Goal: Task Accomplishment & Management: Manage account settings

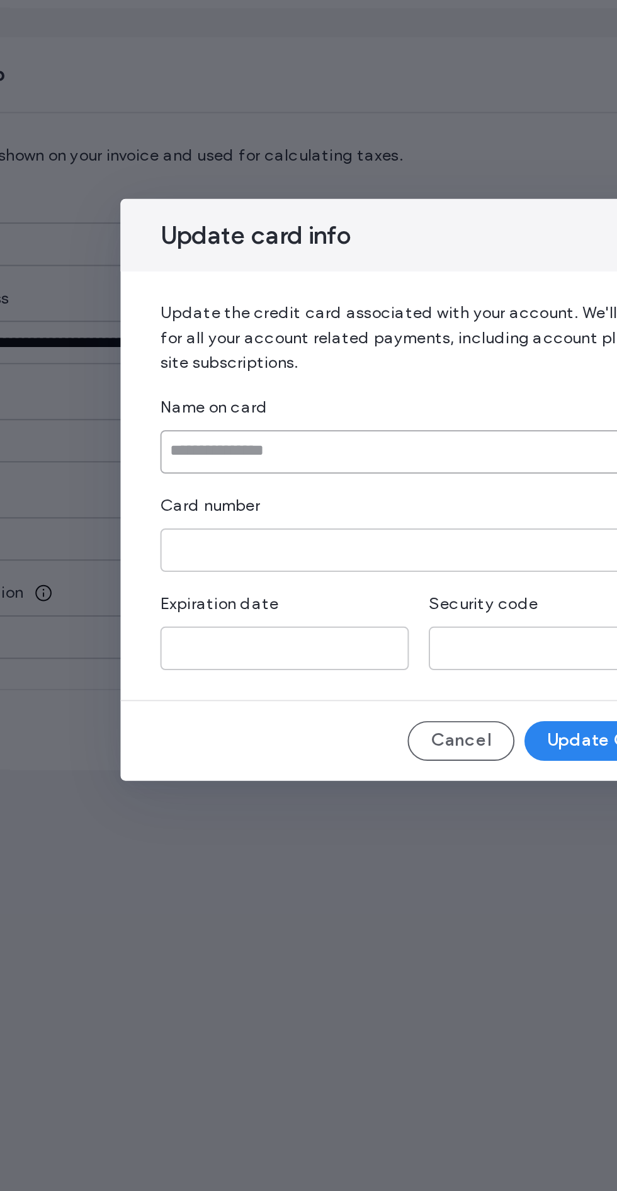
click at [334, 573] on input at bounding box center [309, 576] width 262 height 22
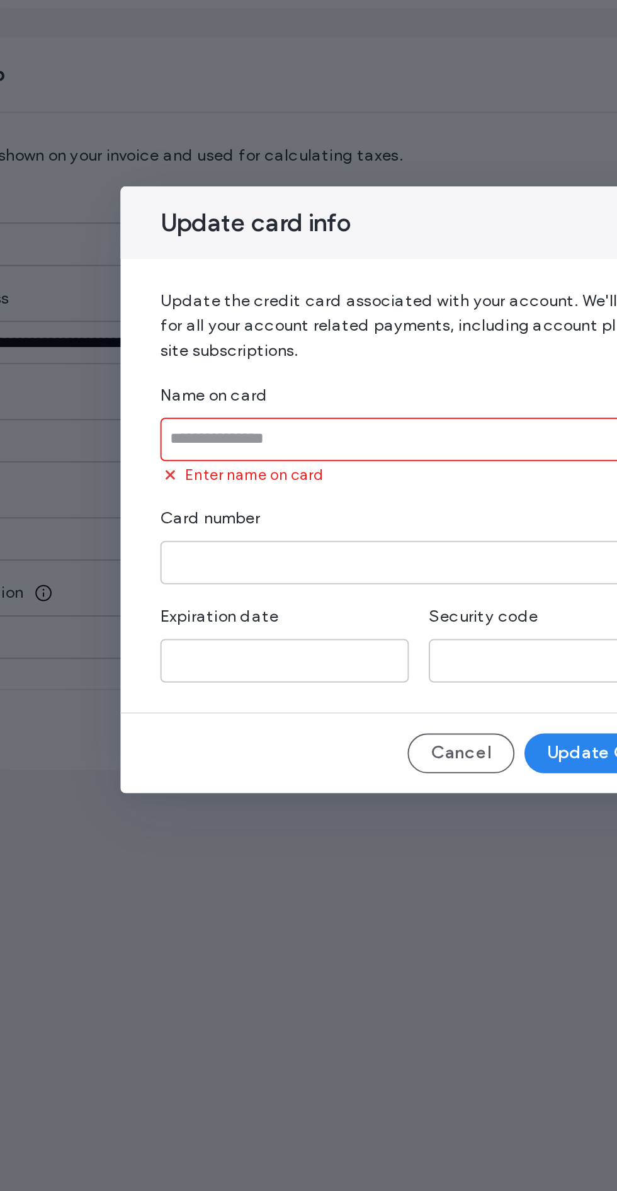
click at [331, 571] on input at bounding box center [309, 570] width 262 height 22
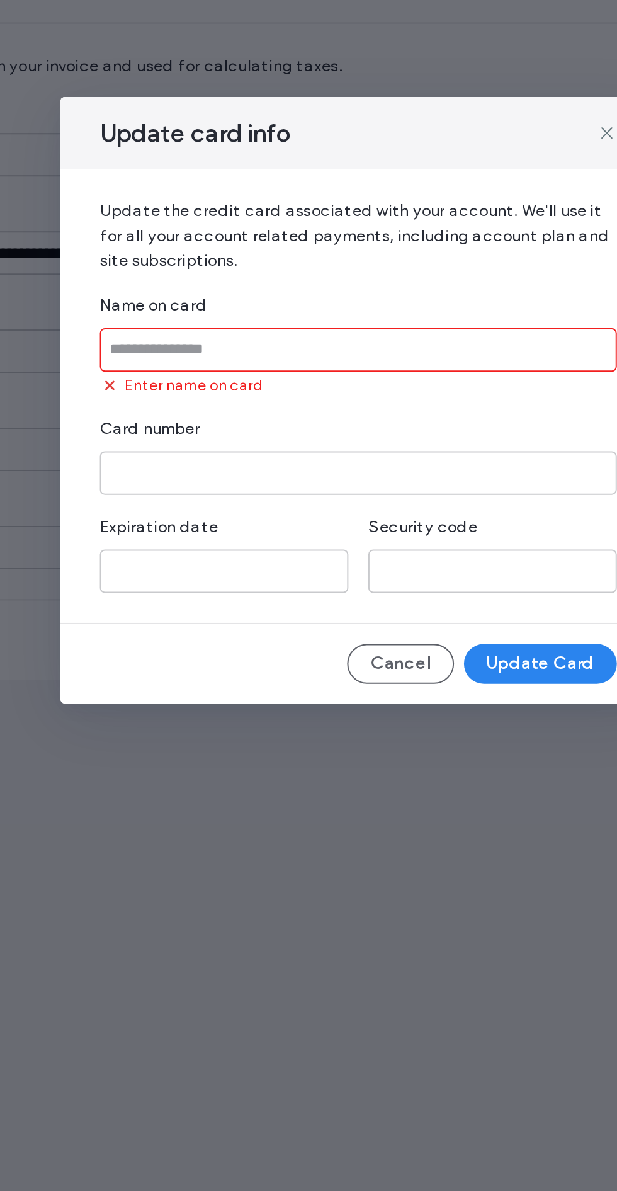
type input "**********"
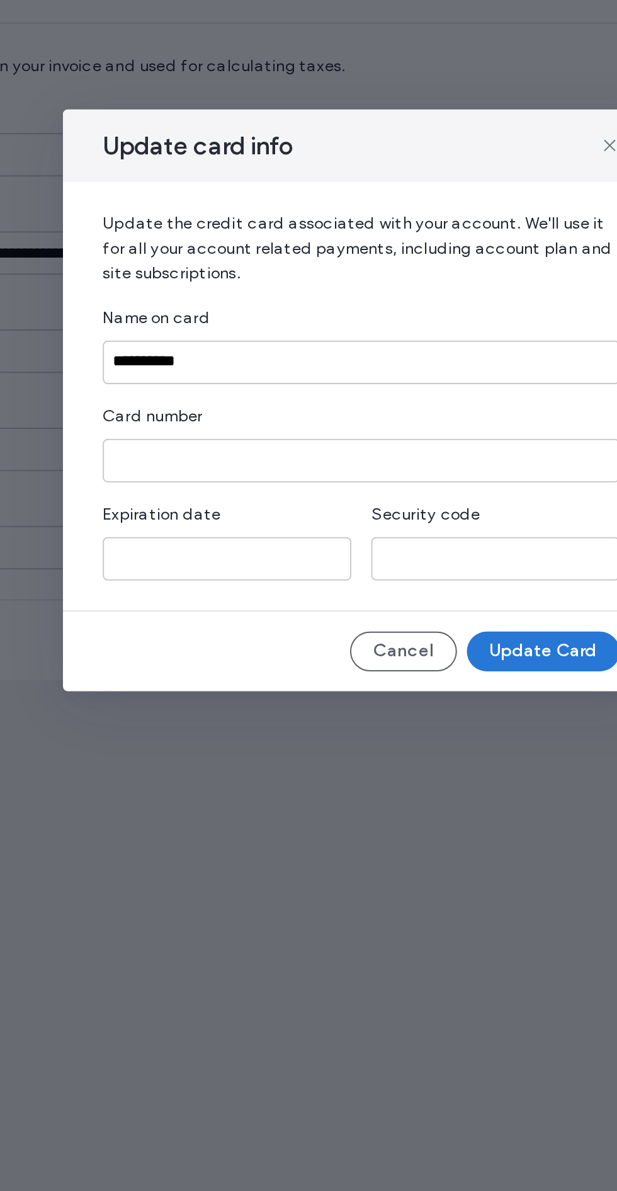
click at [421, 722] on button "Update Card" at bounding box center [400, 723] width 77 height 20
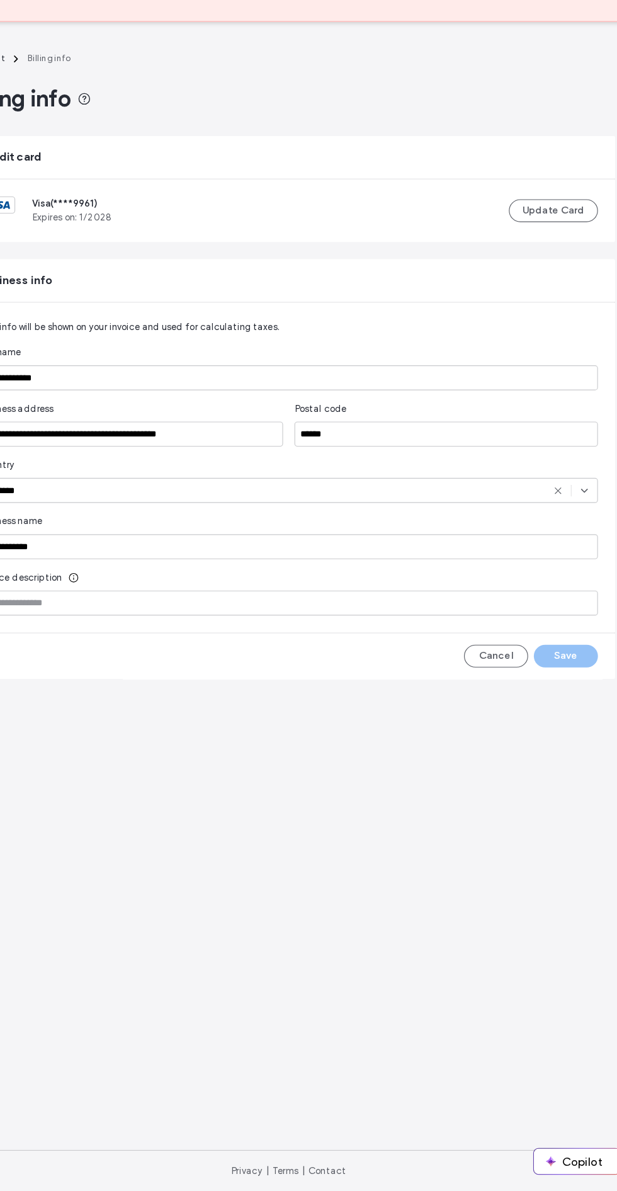
click at [571, 710] on div "Cancel Save" at bounding box center [522, 717] width 118 height 20
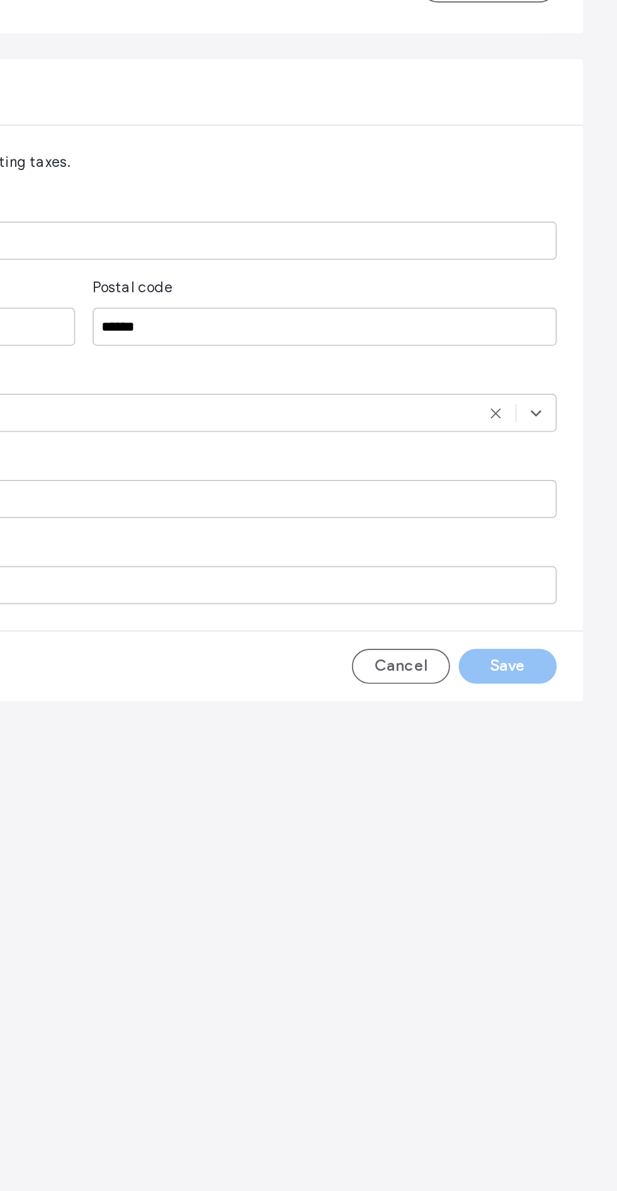
click at [563, 722] on div "Cancel Save" at bounding box center [522, 717] width 118 height 20
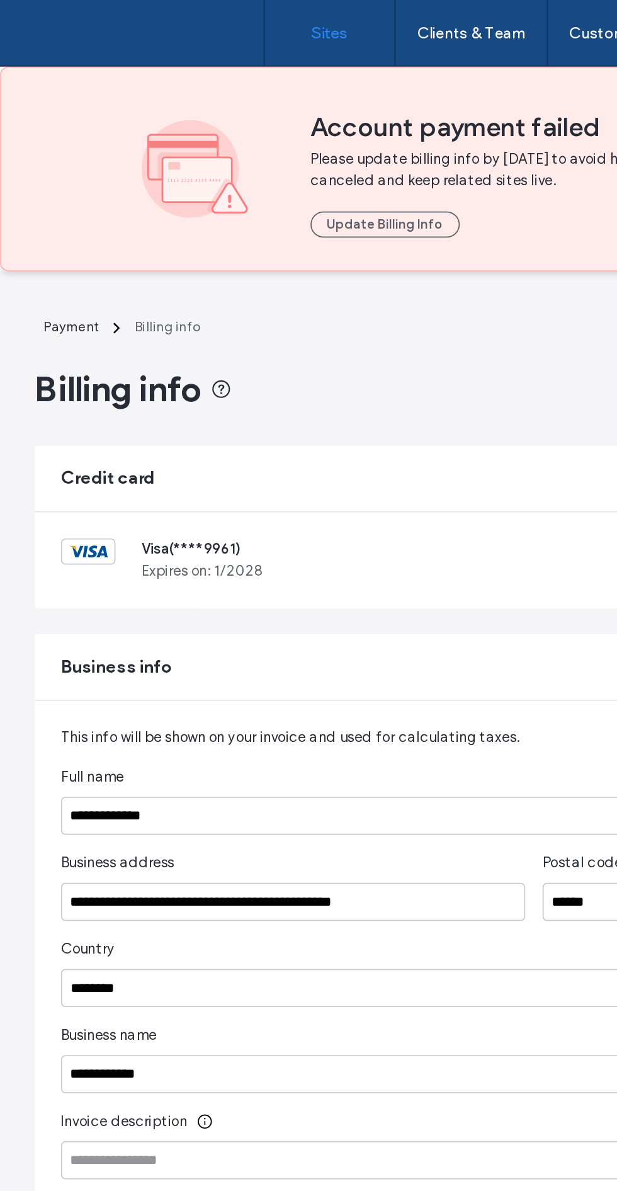
click at [183, 32] on link "Sites" at bounding box center [190, 19] width 75 height 38
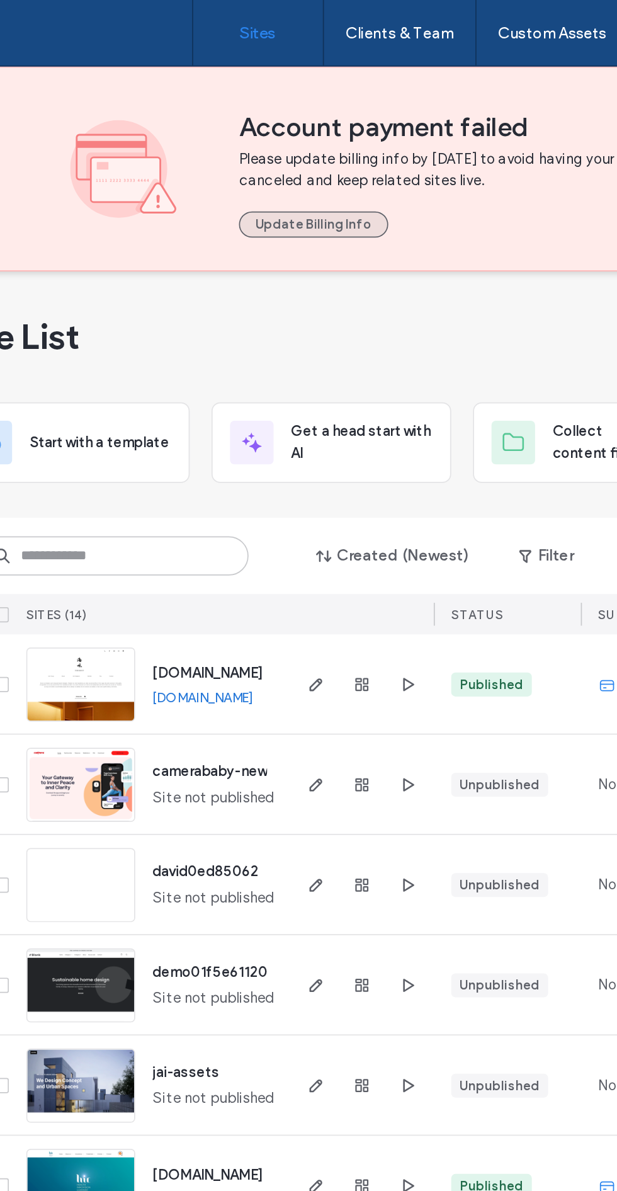
click at [219, 131] on button "Update Billing Info" at bounding box center [222, 129] width 86 height 15
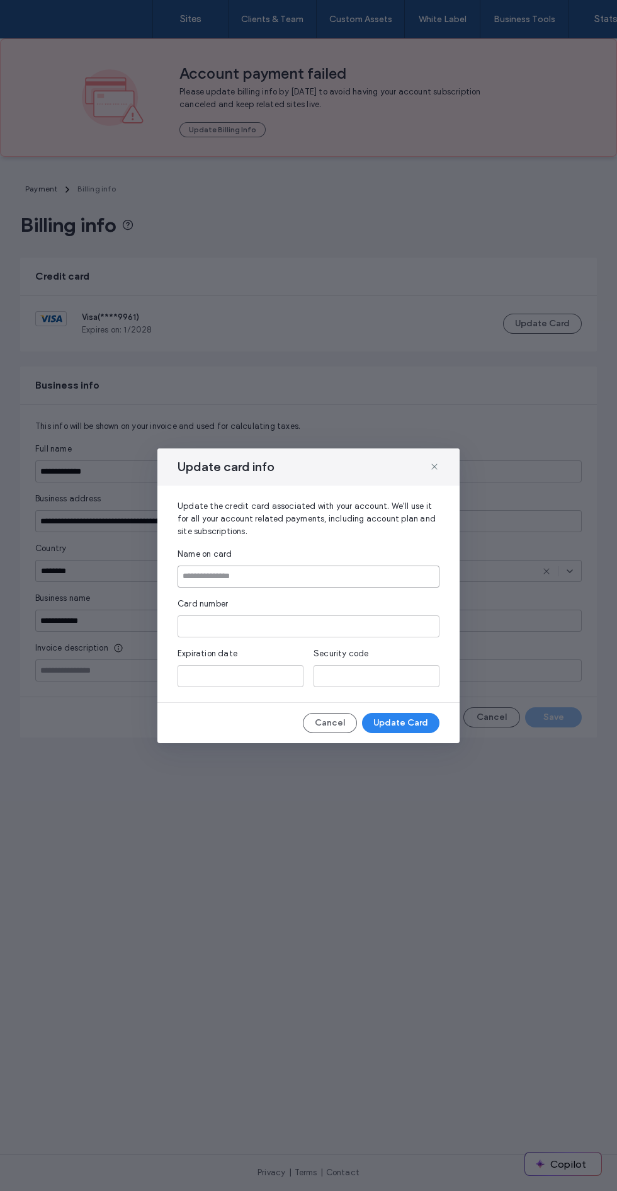
click at [366, 579] on input at bounding box center [309, 576] width 262 height 22
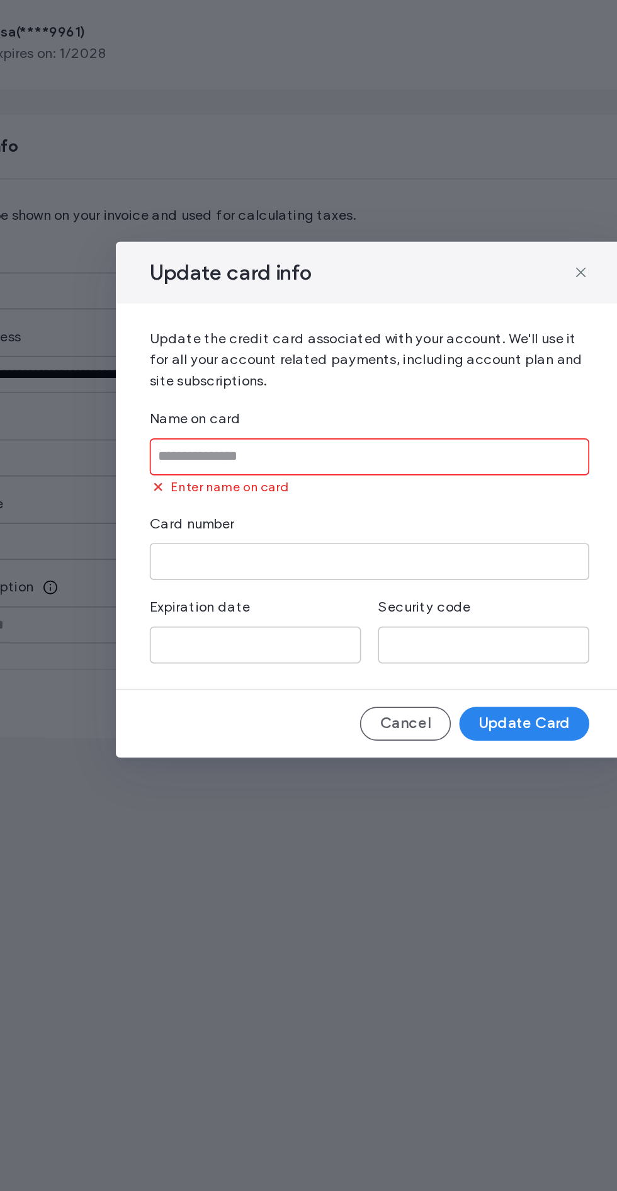
click at [232, 571] on input at bounding box center [309, 570] width 262 height 22
type input "**********"
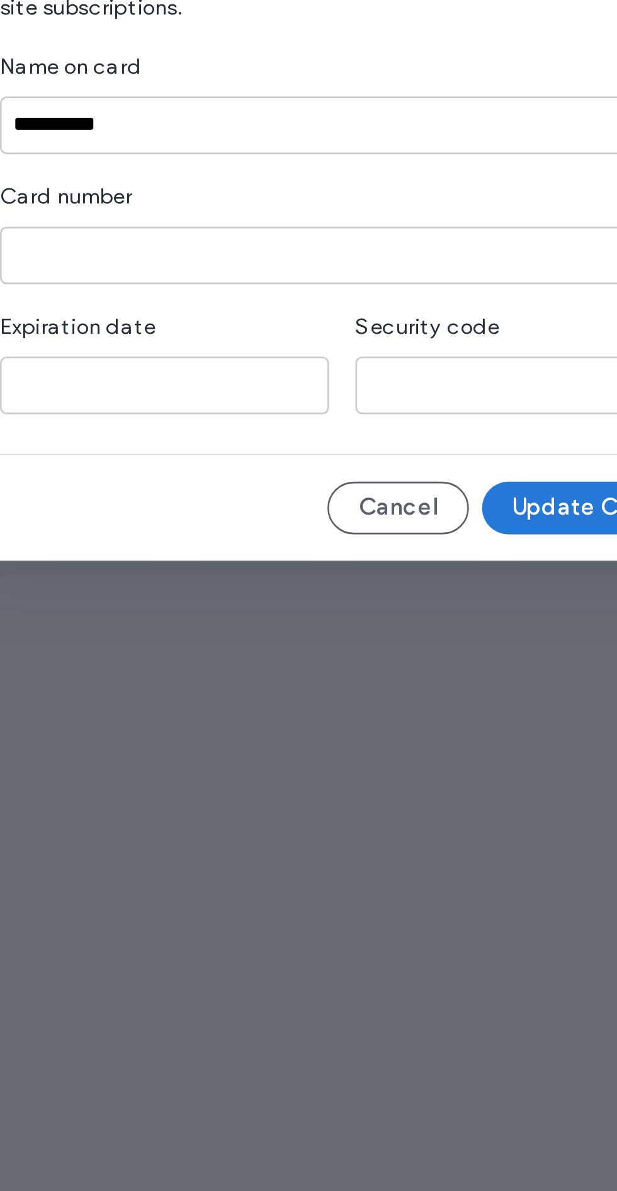
click at [401, 727] on button "Update Card" at bounding box center [400, 723] width 77 height 20
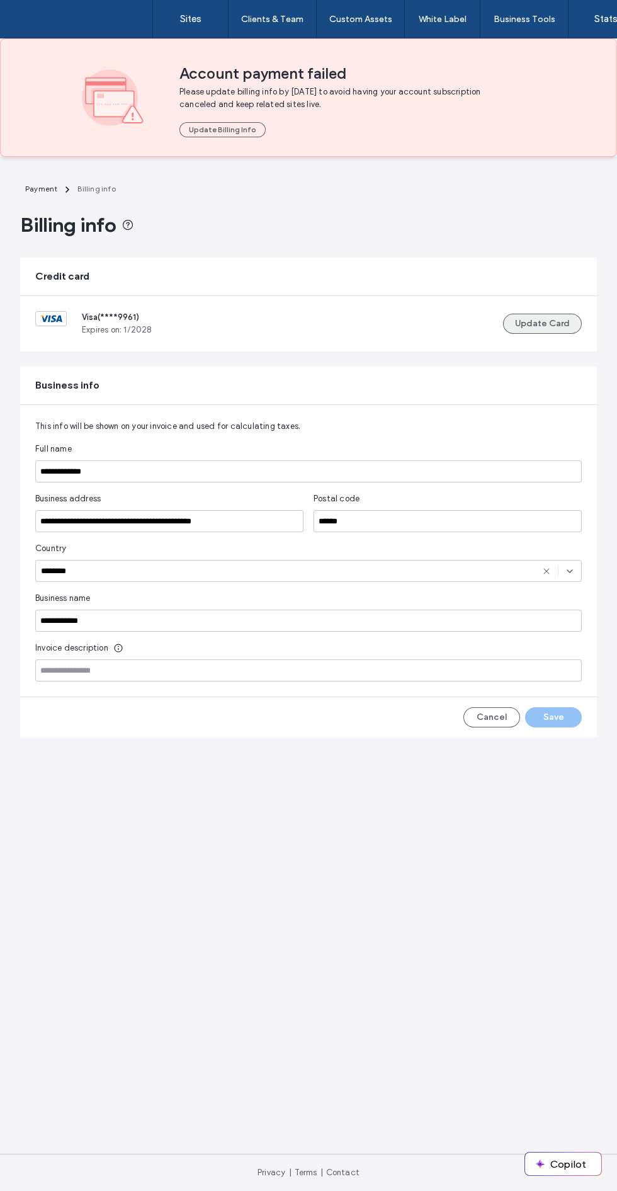
click at [573, 317] on button "Update Card" at bounding box center [542, 324] width 79 height 20
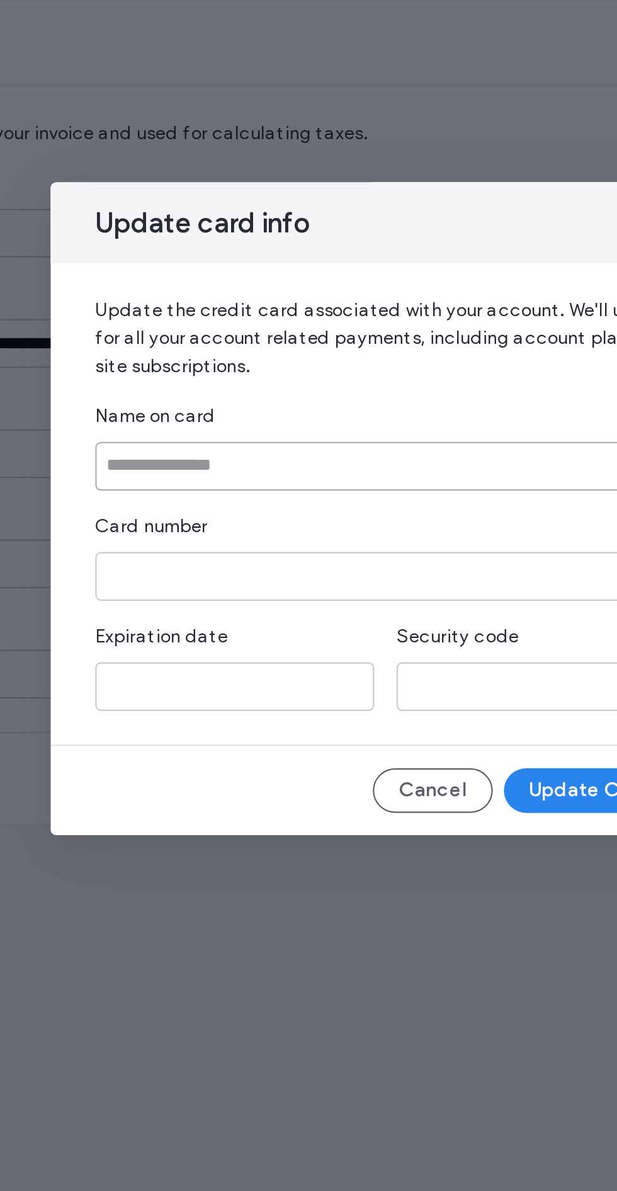
click at [321, 572] on input at bounding box center [309, 576] width 262 height 22
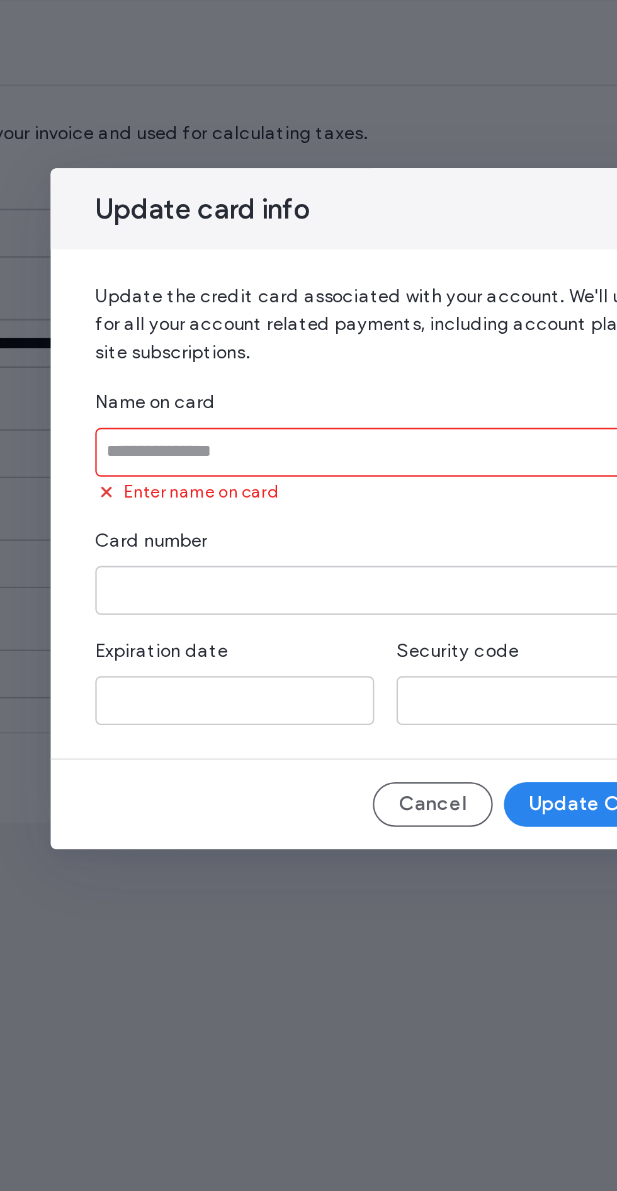
type input "**********"
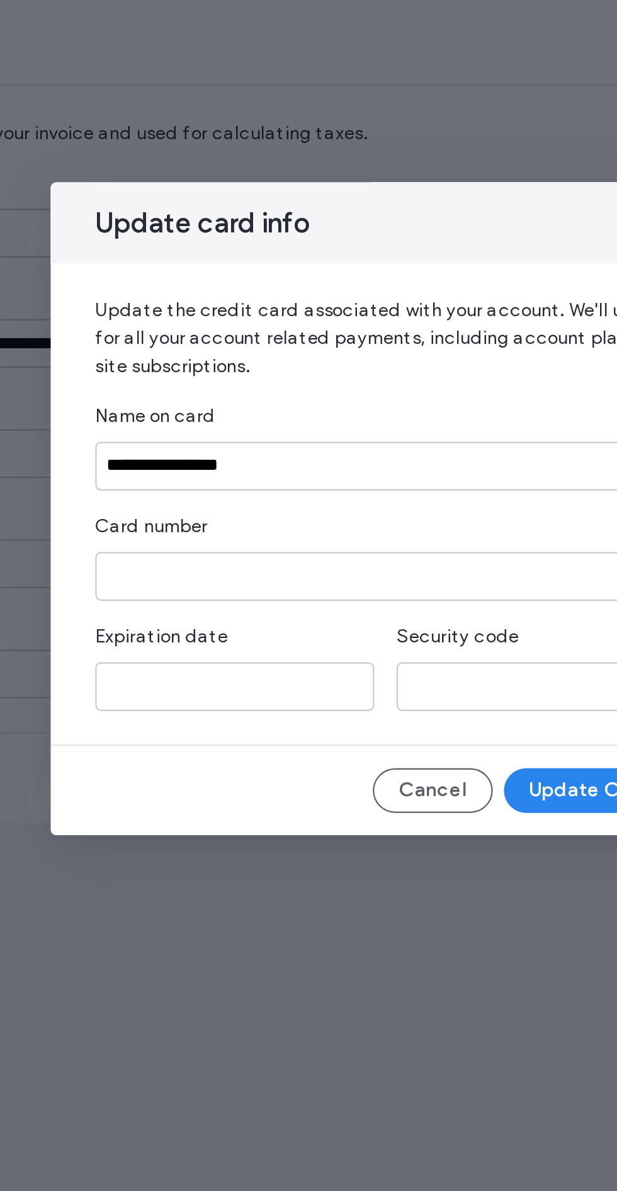
click at [261, 679] on iframe at bounding box center [241, 676] width 116 height 11
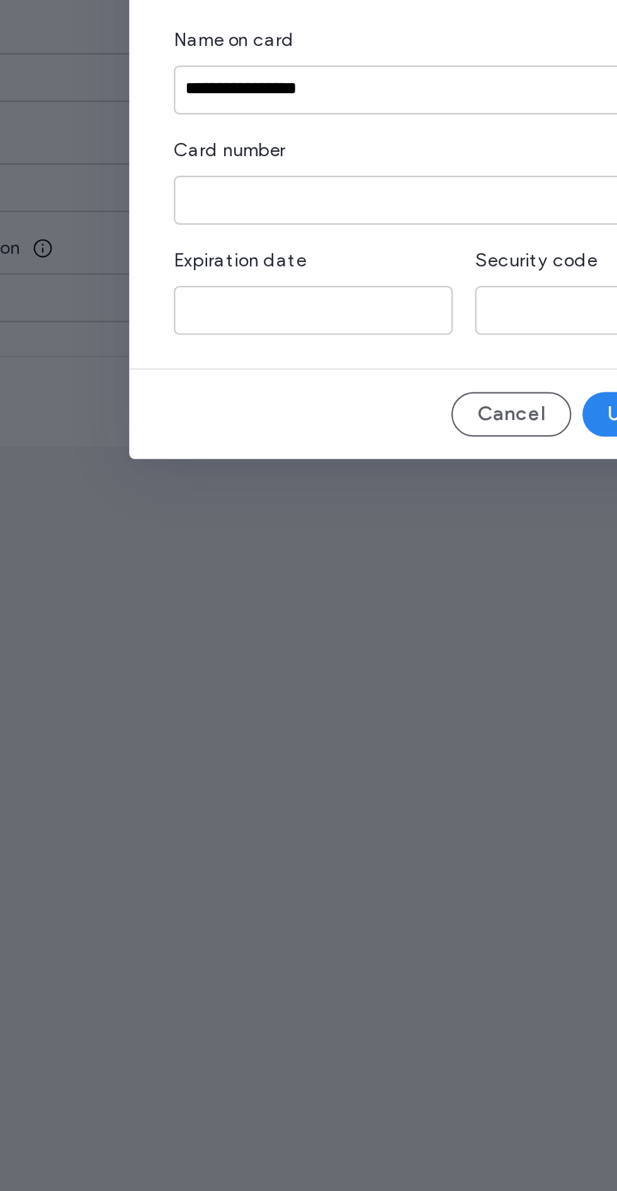
click at [300, 628] on iframe at bounding box center [309, 627] width 252 height 11
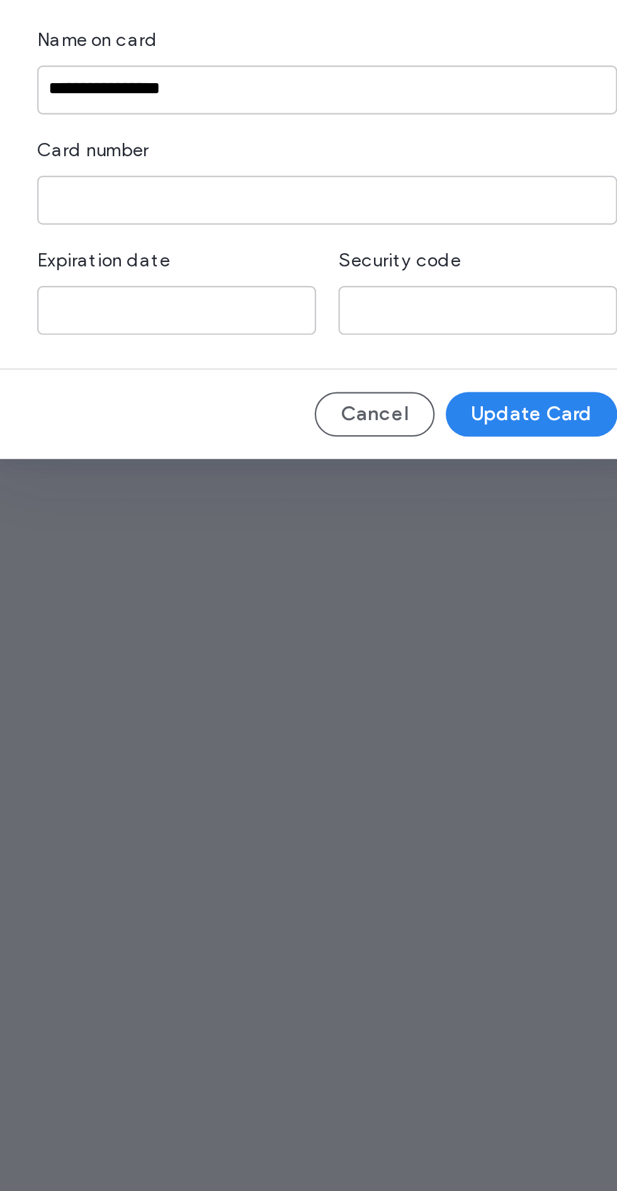
click at [251, 673] on iframe at bounding box center [241, 676] width 116 height 11
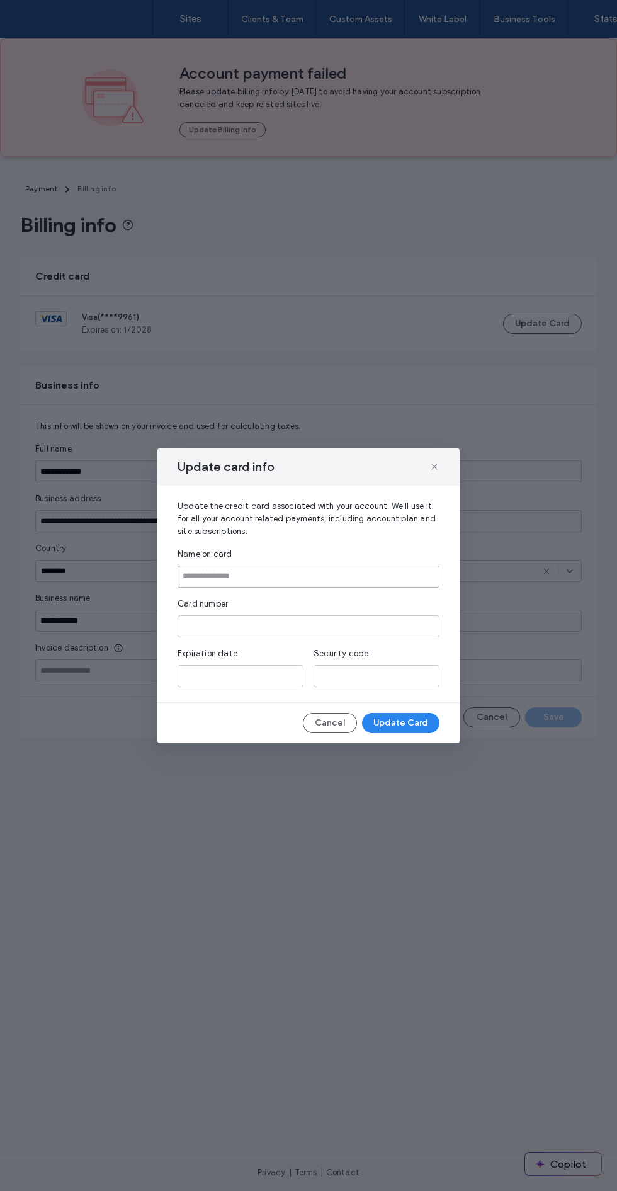
click at [339, 576] on input at bounding box center [309, 576] width 262 height 22
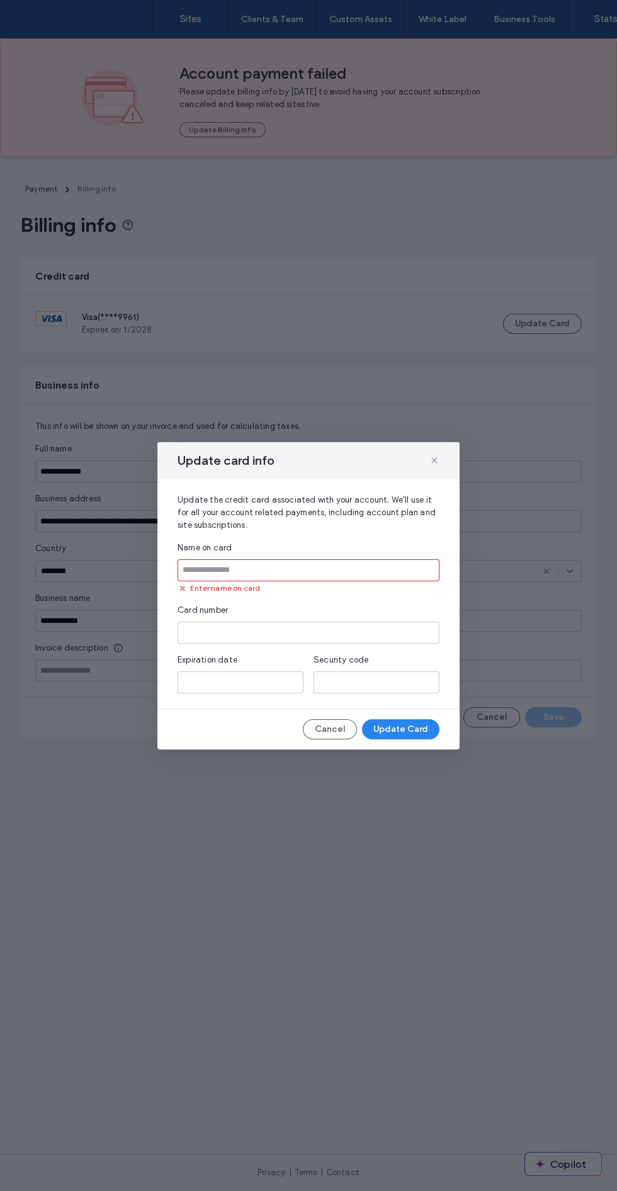
click at [293, 633] on iframe at bounding box center [309, 633] width 252 height 11
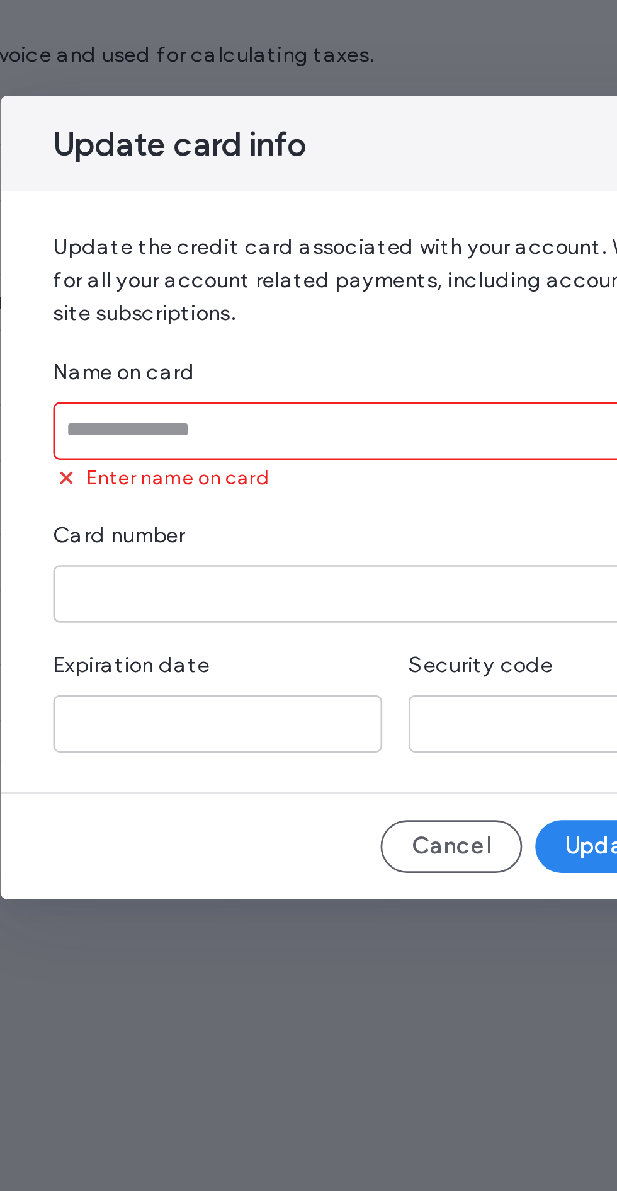
type input "**********"
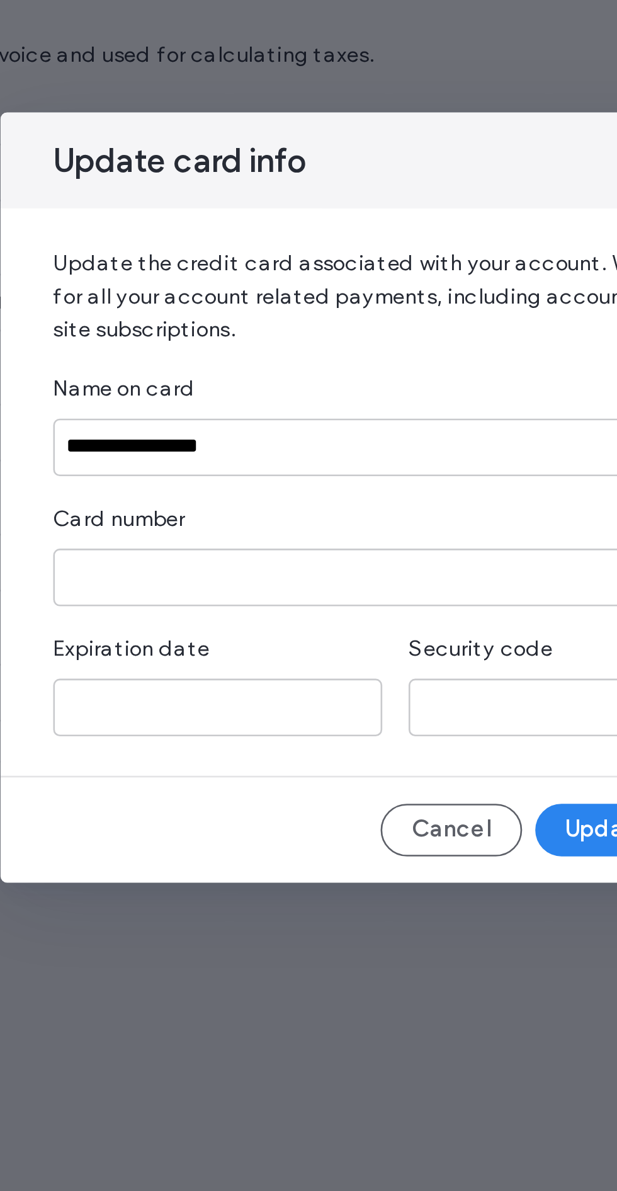
click at [353, 681] on iframe at bounding box center [377, 676] width 116 height 11
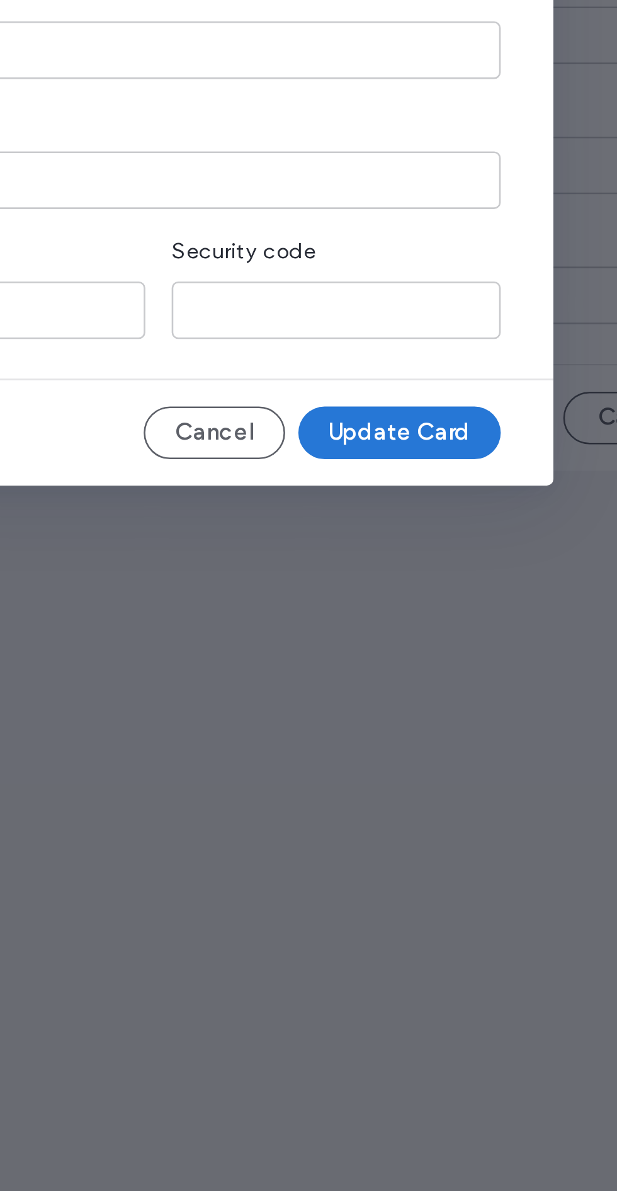
click at [419, 721] on button "Update Card" at bounding box center [400, 723] width 77 height 20
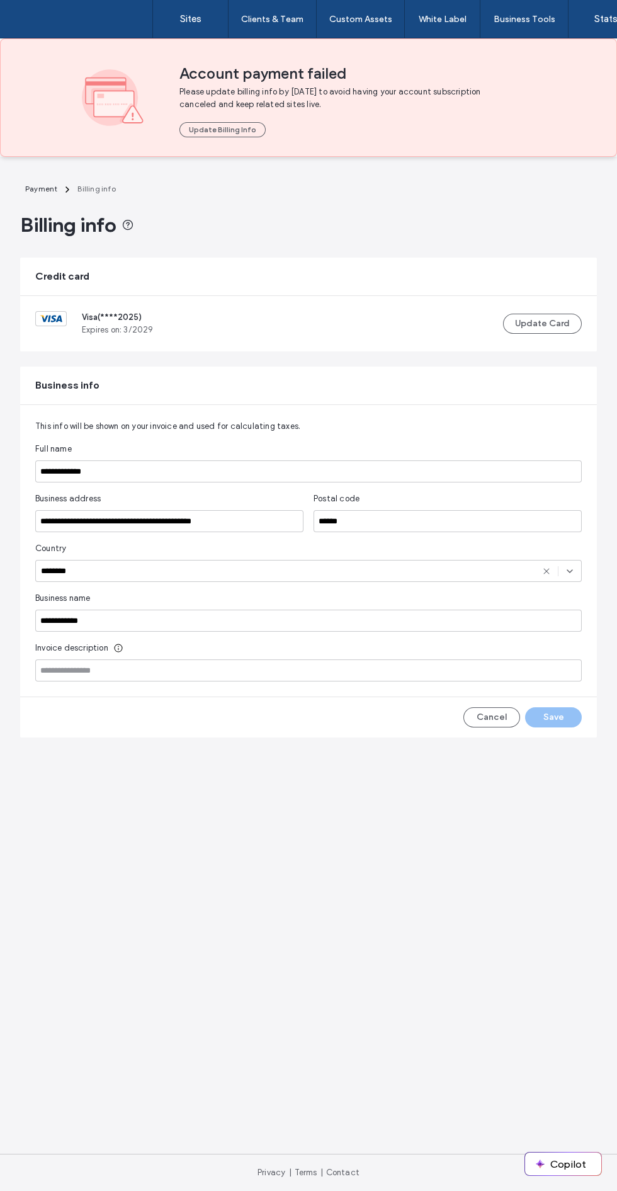
click at [556, 725] on div "Cancel Save" at bounding box center [522, 717] width 118 height 20
click at [193, 31] on link "Sites" at bounding box center [190, 19] width 75 height 38
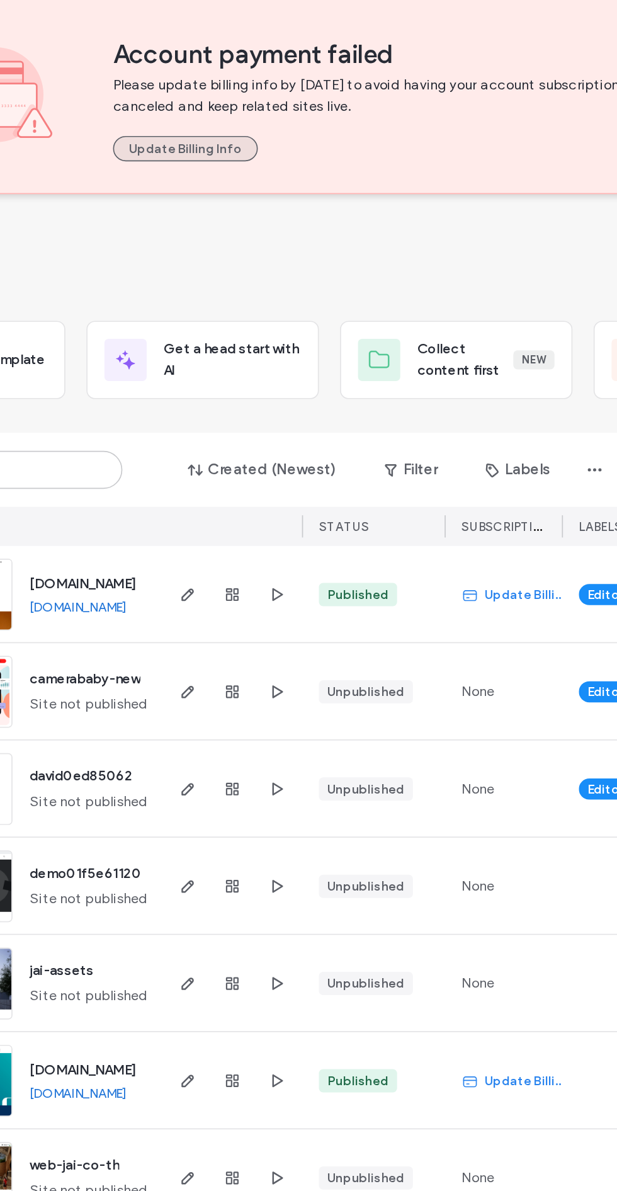
click at [205, 133] on button "Update Billing Info" at bounding box center [222, 129] width 86 height 15
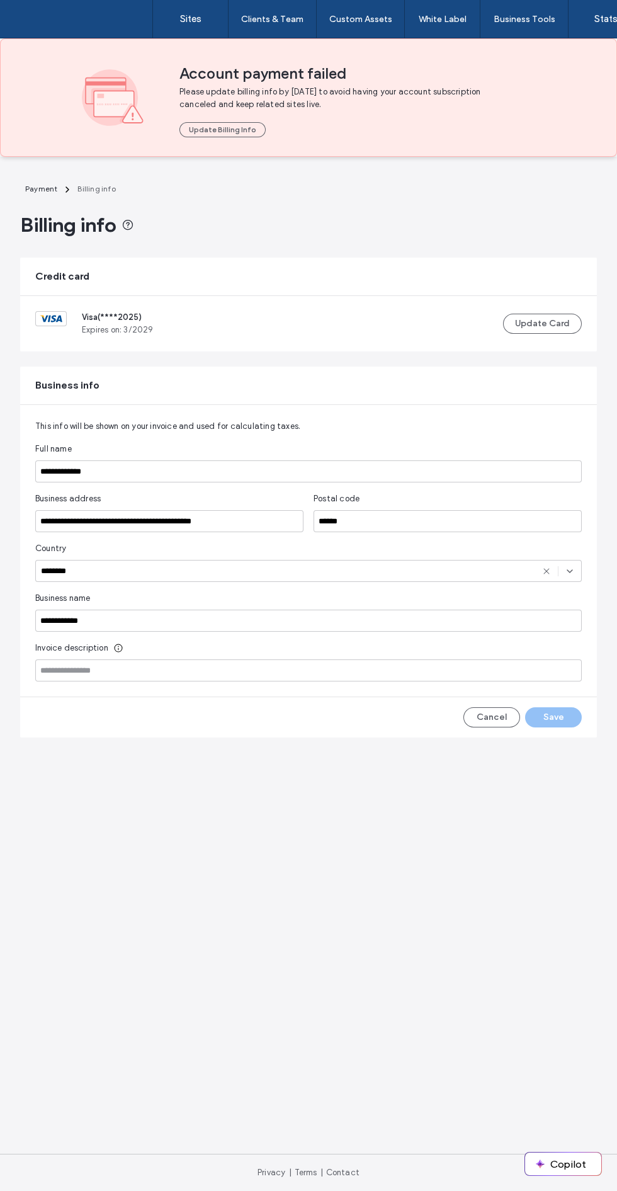
click at [567, 746] on main "**********" at bounding box center [308, 655] width 617 height 997
click at [314, 471] on input "**********" at bounding box center [308, 471] width 547 height 22
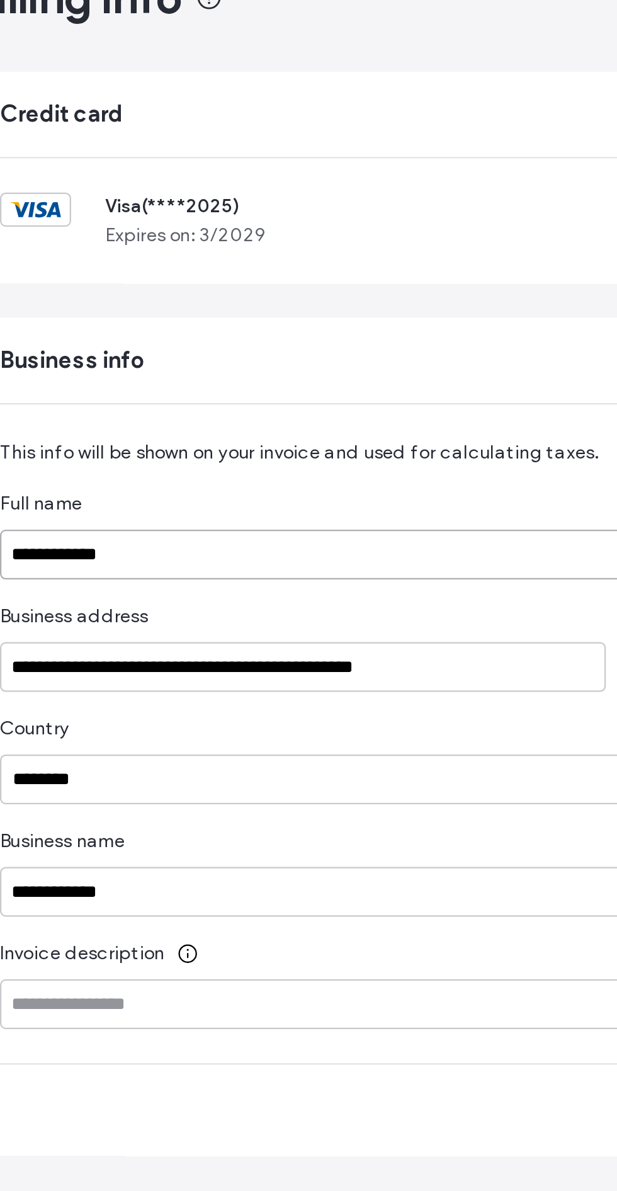
type input "**********"
click at [261, 416] on div "**********" at bounding box center [308, 551] width 577 height 292
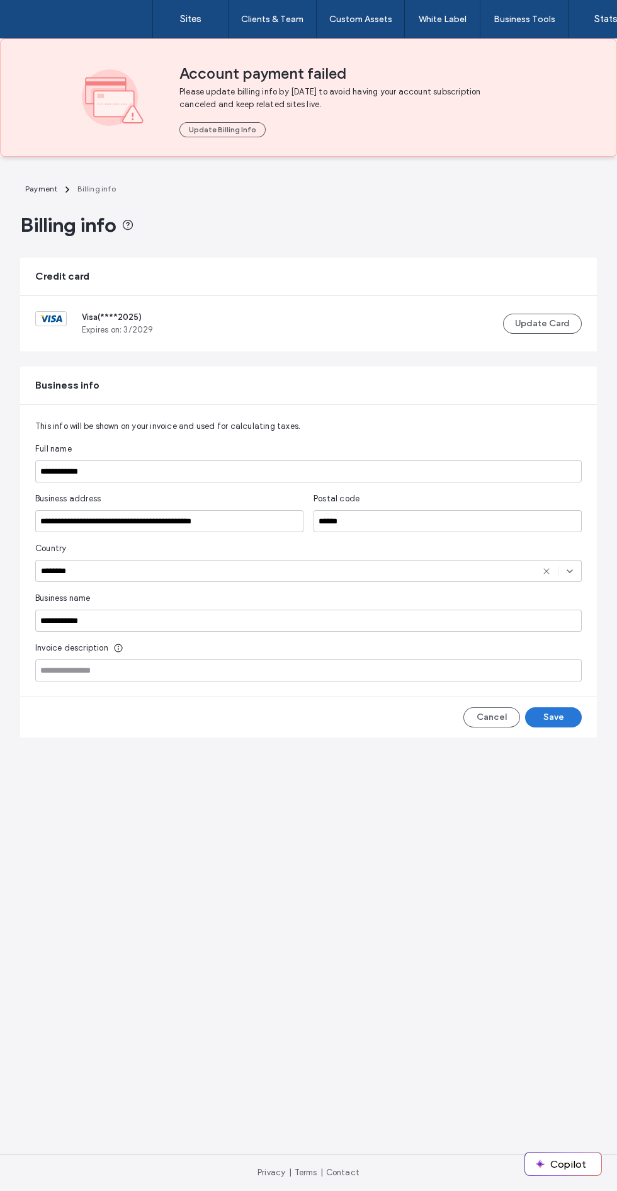
click at [573, 712] on button "Save" at bounding box center [553, 717] width 57 height 20
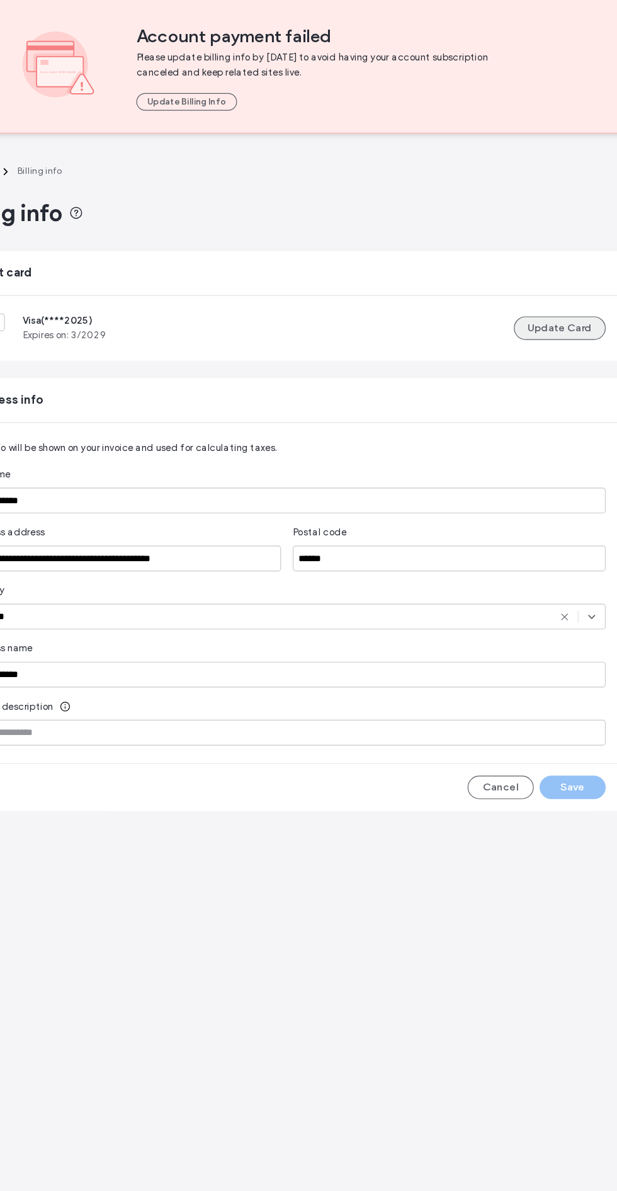
click at [554, 323] on button "Update Card" at bounding box center [542, 324] width 79 height 20
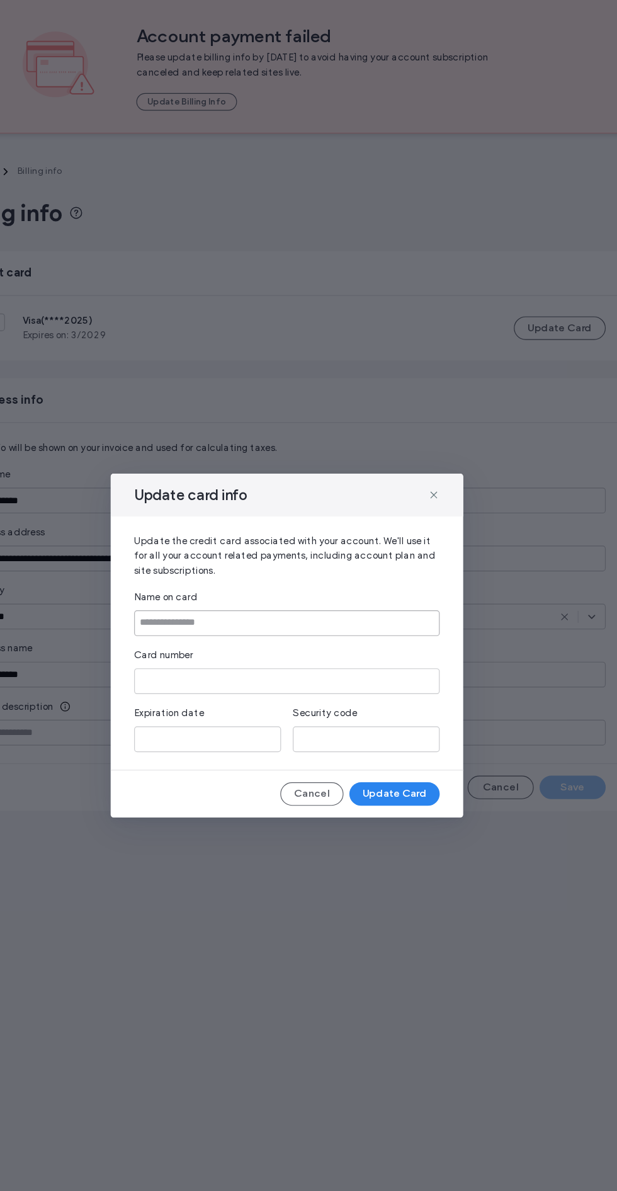
click at [339, 579] on input at bounding box center [309, 576] width 262 height 22
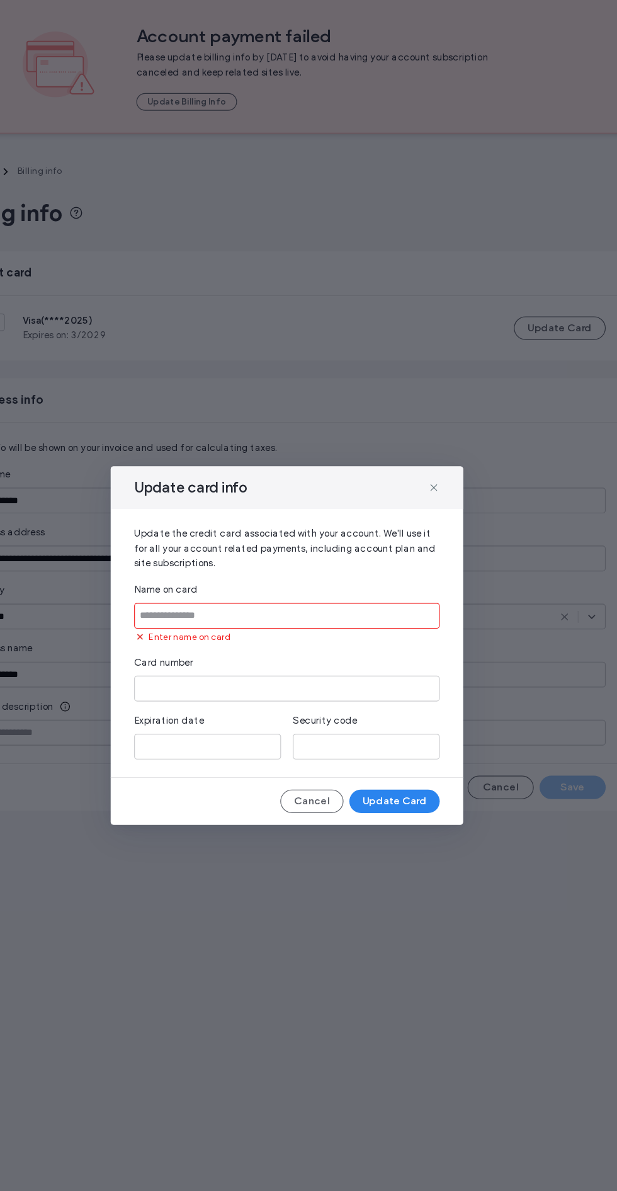
click at [312, 574] on input at bounding box center [309, 570] width 262 height 22
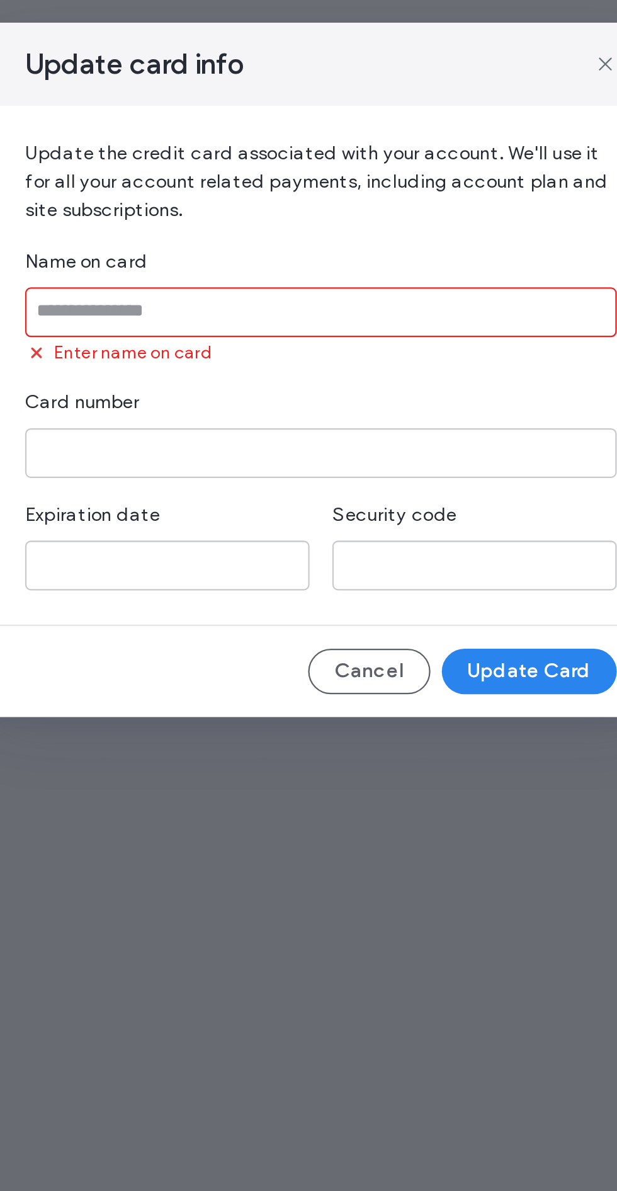
type input "**********"
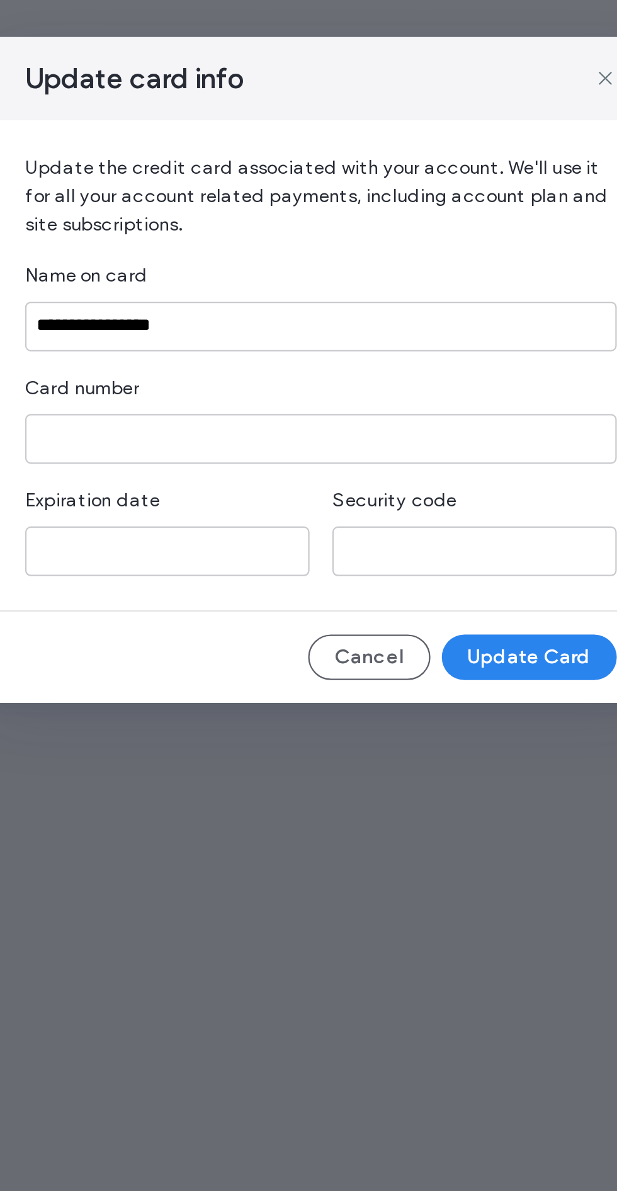
click at [277, 624] on iframe at bounding box center [309, 627] width 252 height 11
click at [284, 628] on iframe at bounding box center [309, 627] width 252 height 11
click at [244, 641] on div "**********" at bounding box center [309, 617] width 262 height 139
click at [273, 628] on iframe at bounding box center [309, 627] width 252 height 11
click at [237, 630] on iframe at bounding box center [309, 627] width 252 height 11
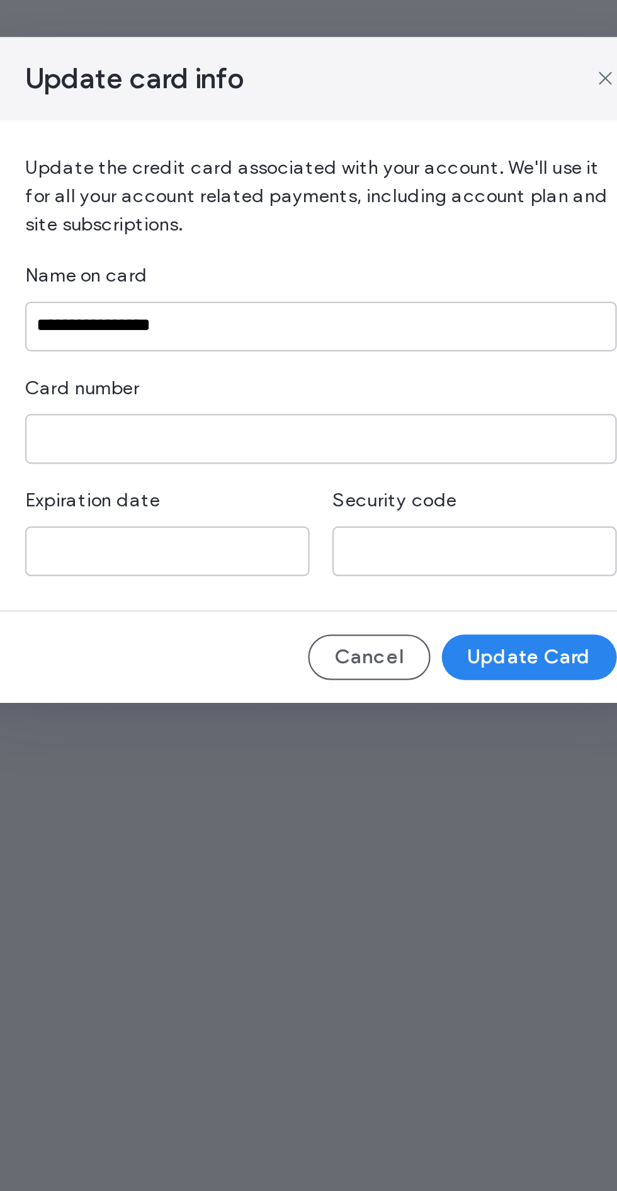
click at [264, 680] on iframe at bounding box center [241, 676] width 116 height 11
click at [368, 675] on iframe at bounding box center [377, 676] width 116 height 11
click at [410, 722] on button "Update Card" at bounding box center [400, 723] width 77 height 20
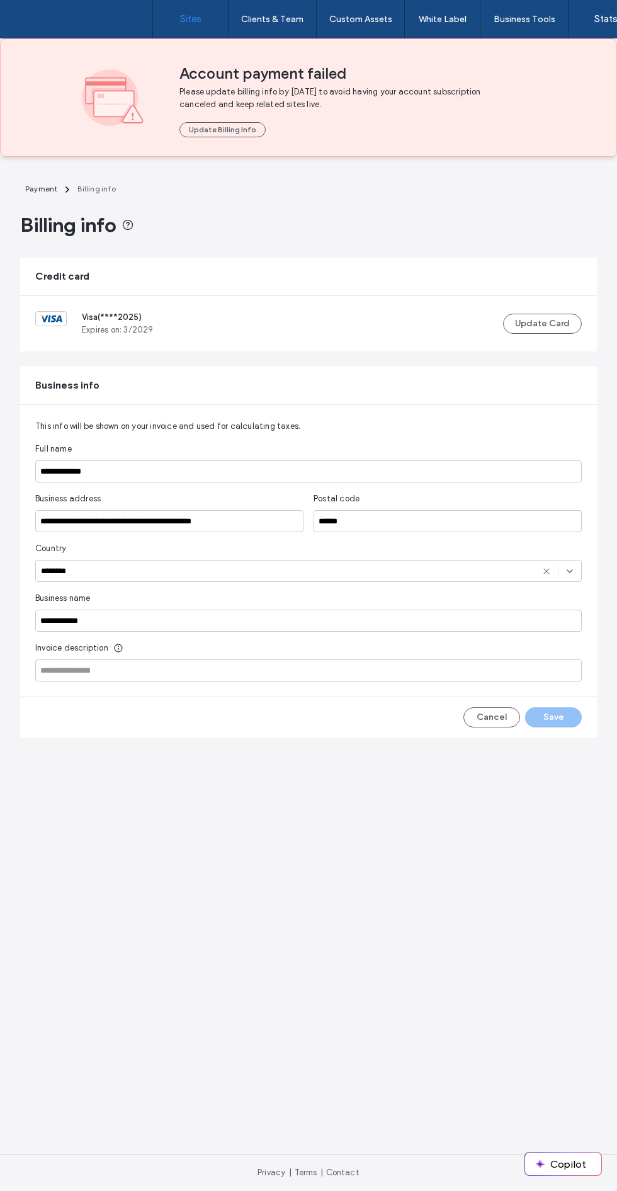
click at [164, 33] on link "Sites" at bounding box center [190, 19] width 75 height 38
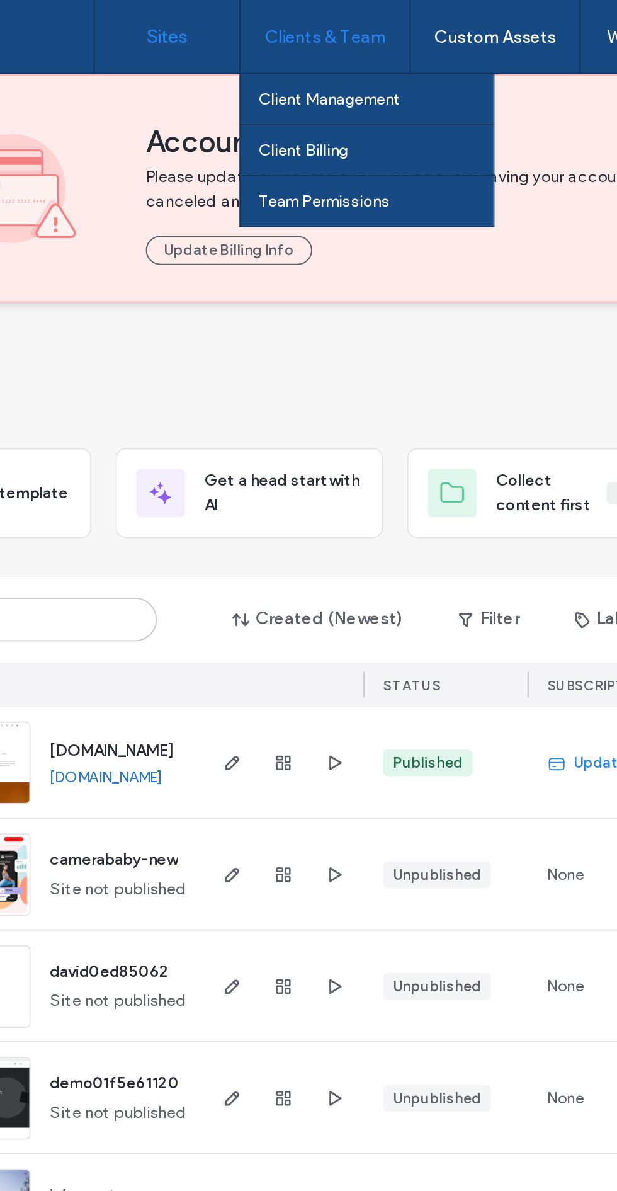
click at [263, 21] on label "Clients & Team" at bounding box center [272, 19] width 62 height 11
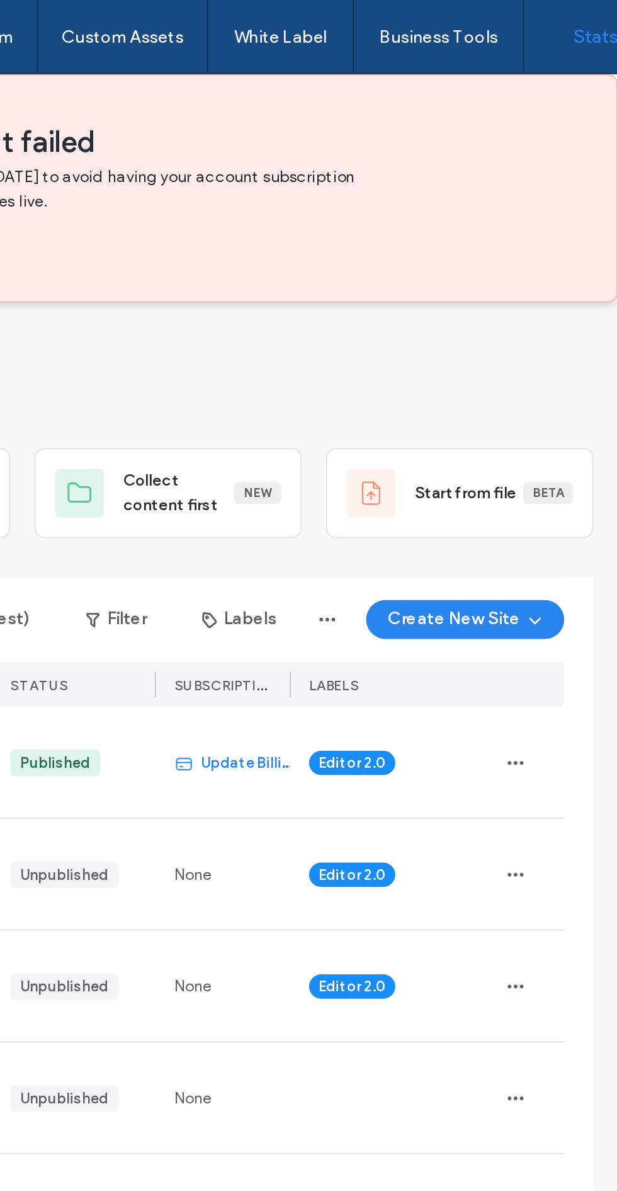
click at [594, 23] on link "Stats" at bounding box center [606, 19] width 75 height 38
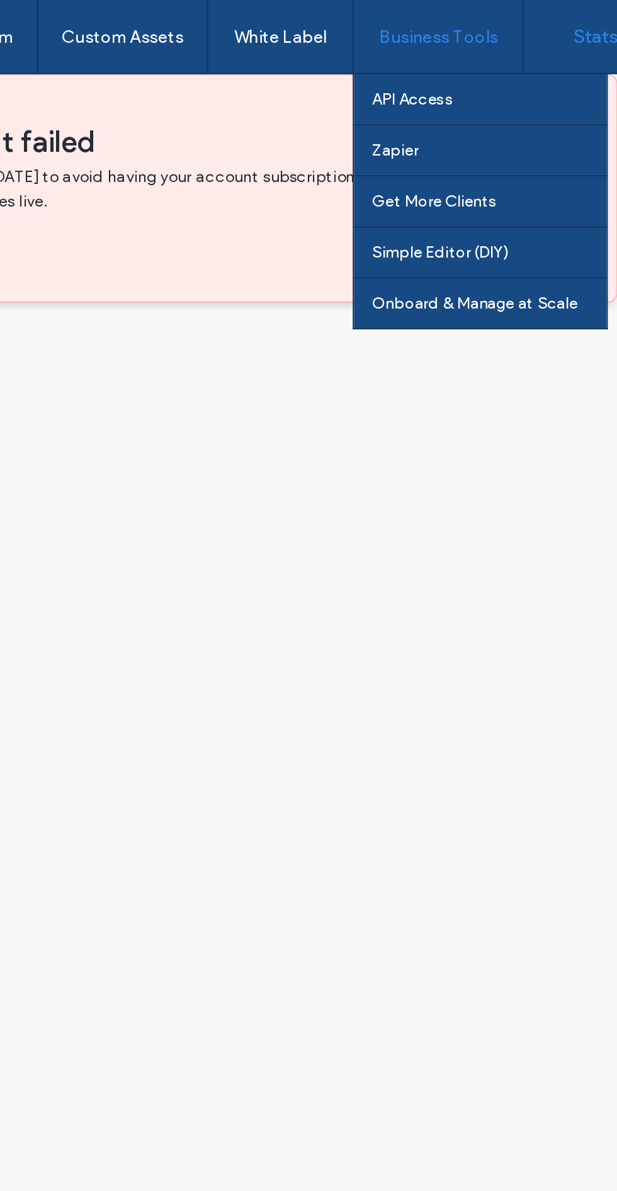
click at [513, 23] on label "Business Tools" at bounding box center [525, 19] width 62 height 11
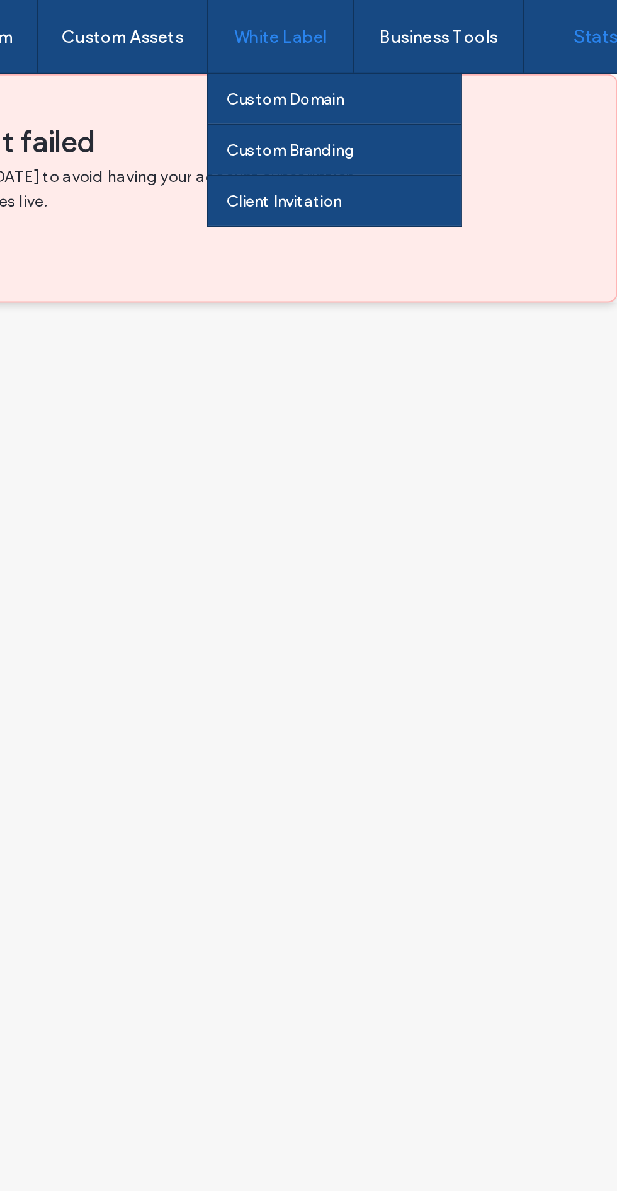
click at [423, 13] on div "White Label" at bounding box center [442, 19] width 75 height 38
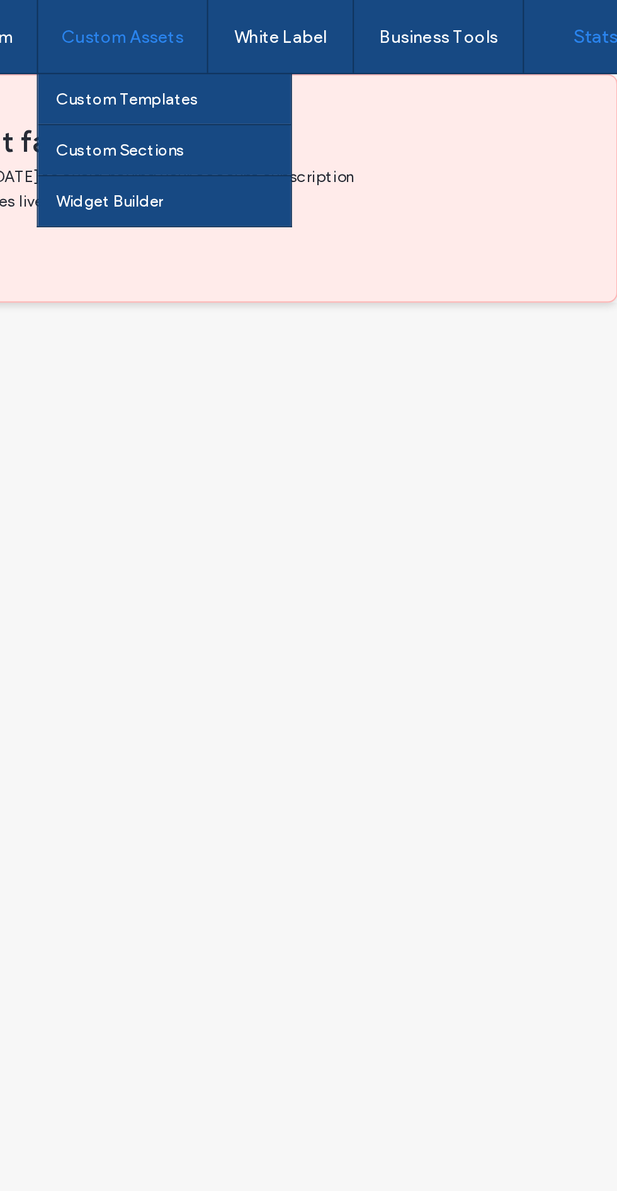
click at [361, 25] on div "Custom Assets" at bounding box center [361, 19] width 88 height 38
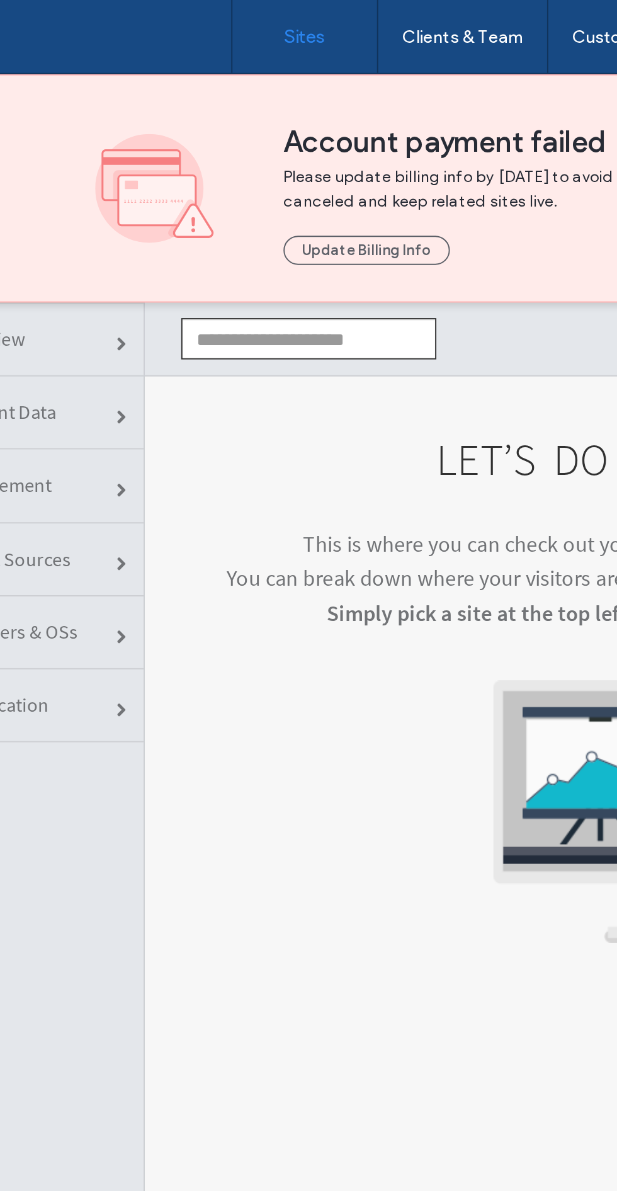
click at [186, 23] on label "Sites" at bounding box center [190, 18] width 21 height 11
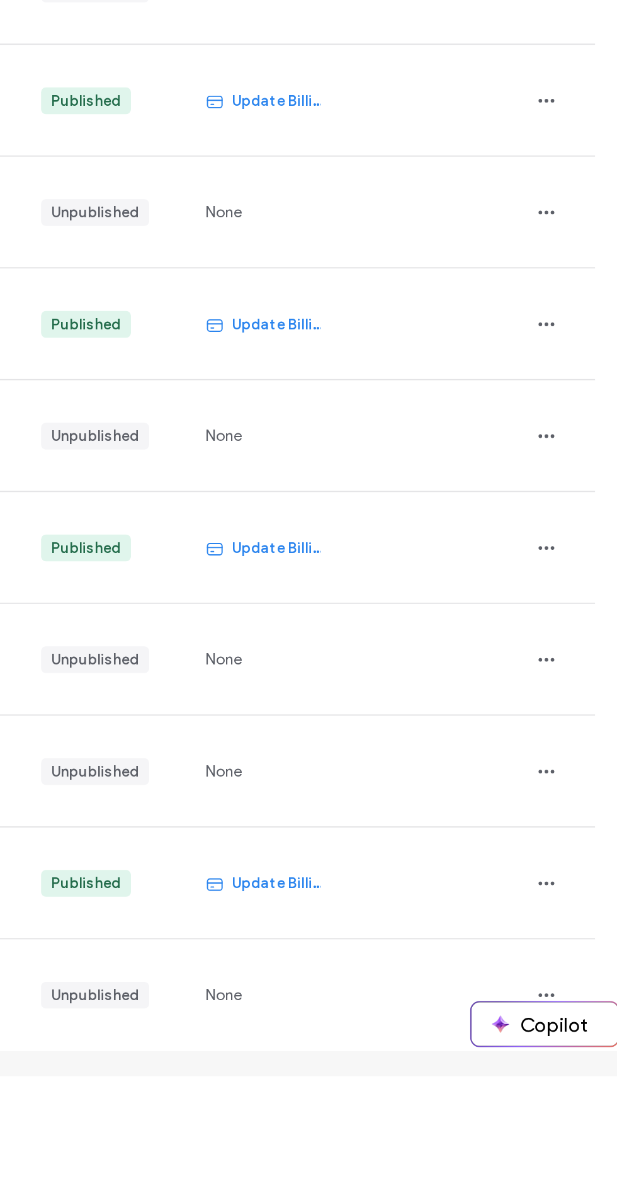
scroll to position [2, 0]
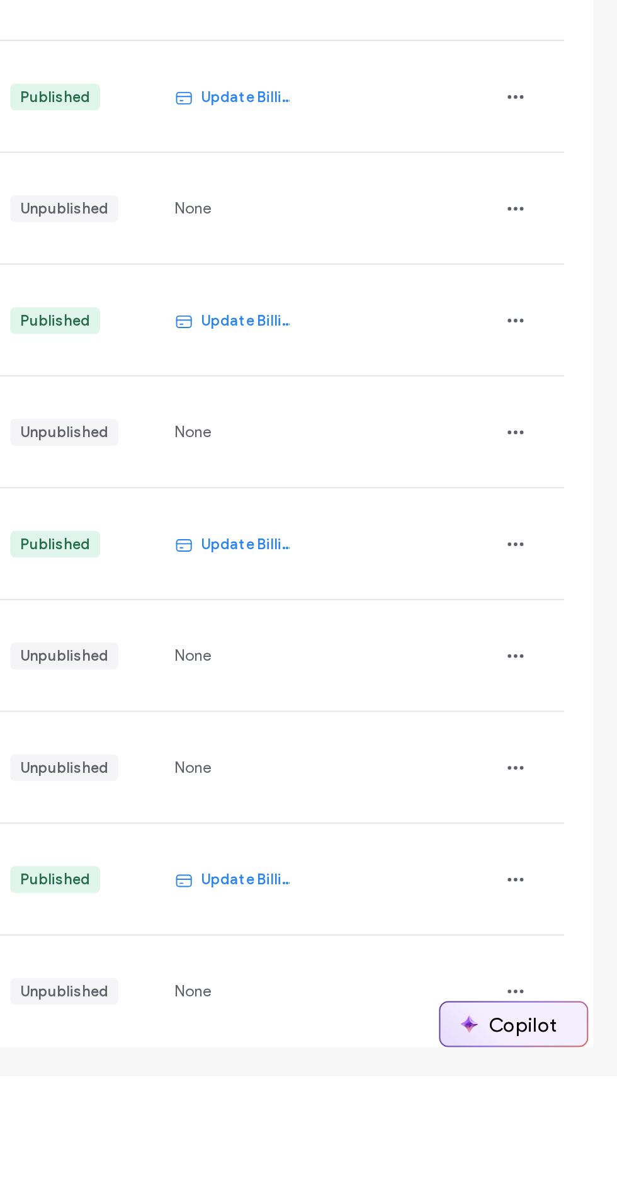
click at [575, 1175] on button "Copilot" at bounding box center [563, 1163] width 76 height 23
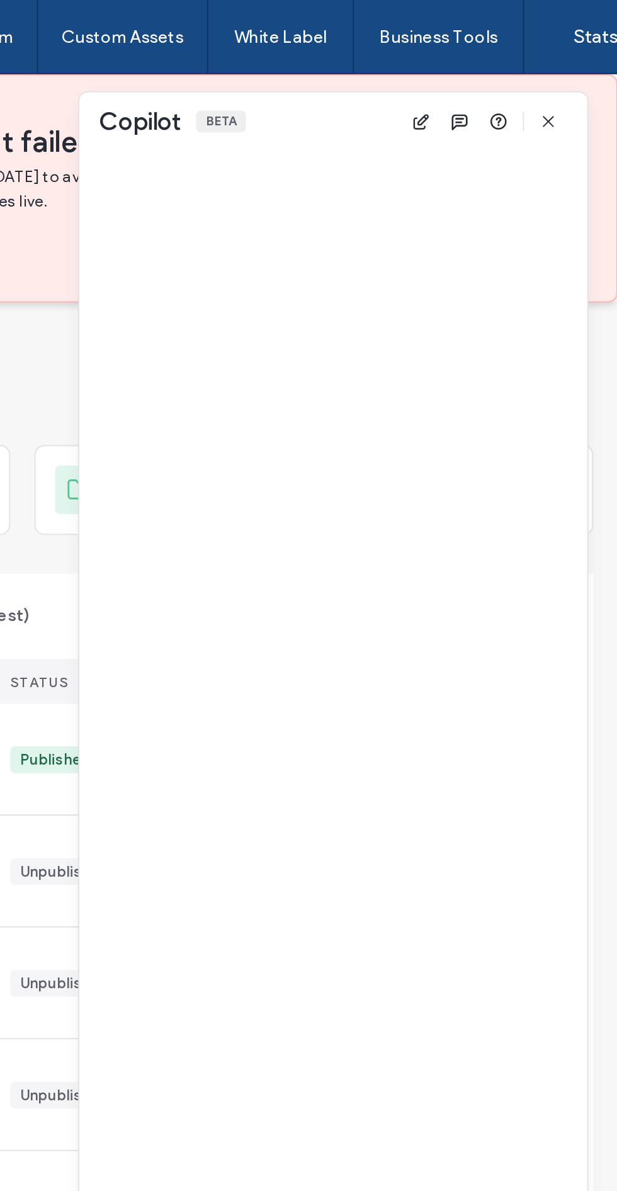
scroll to position [0, 0]
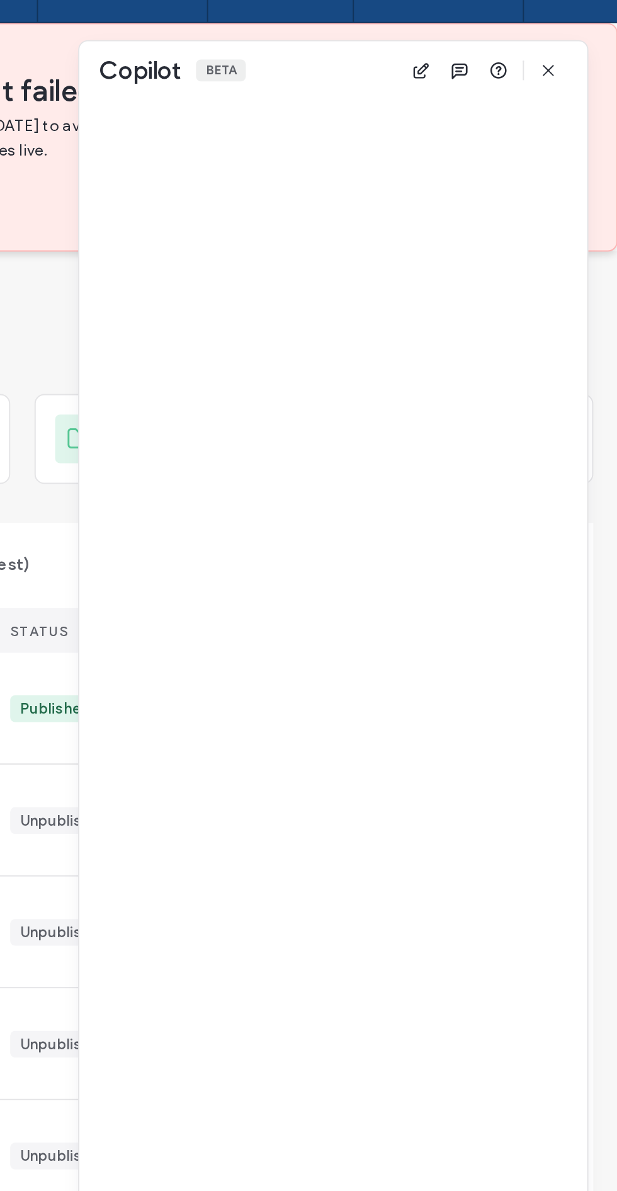
click at [310, 141] on div "Account payment failed Please update billing info by August 18, 2025 to avoid h…" at bounding box center [308, 97] width 617 height 118
click at [311, 181] on div "Site List" at bounding box center [309, 193] width 592 height 76
click at [590, 70] on span "button" at bounding box center [581, 63] width 20 height 20
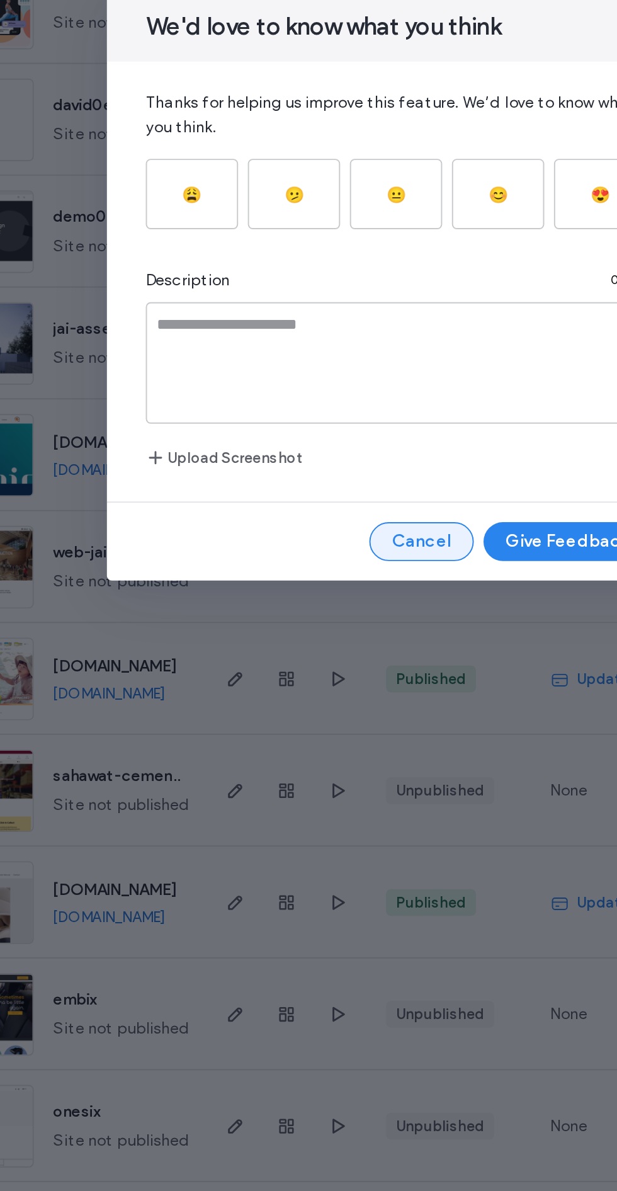
click at [322, 738] on button "Cancel" at bounding box center [320, 728] width 54 height 20
